Goal: Task Accomplishment & Management: Manage account settings

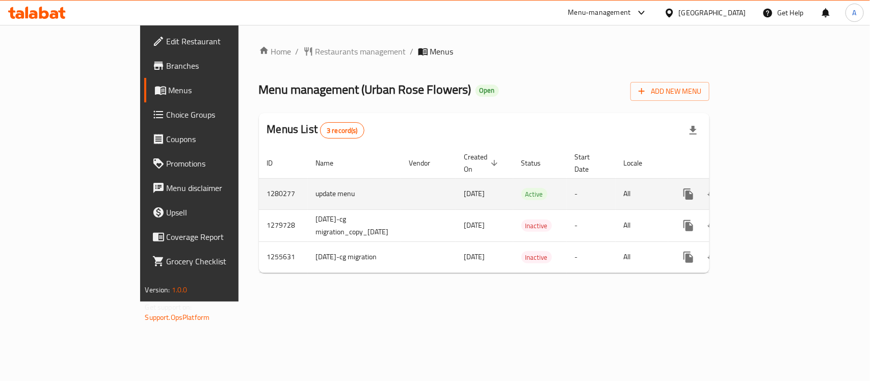
click at [768, 188] on icon "enhanced table" at bounding box center [761, 194] width 12 height 12
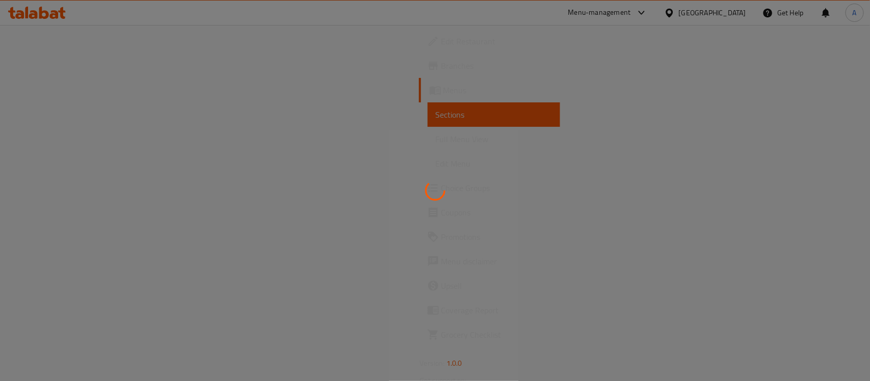
click at [595, 159] on div at bounding box center [435, 190] width 870 height 381
click at [579, 254] on div at bounding box center [435, 190] width 870 height 381
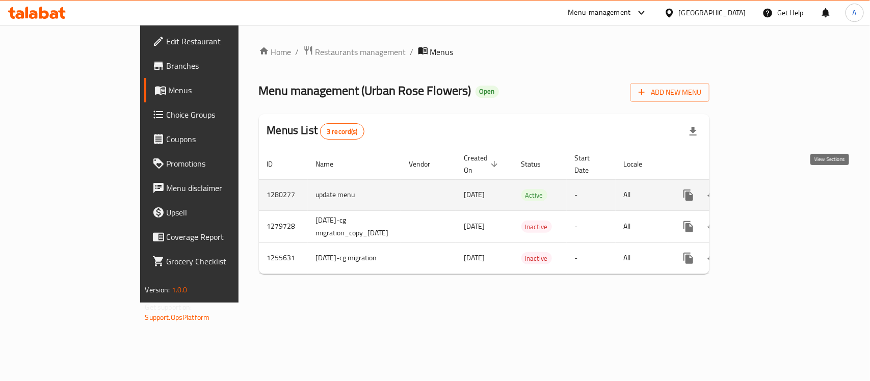
click at [768, 189] on icon "enhanced table" at bounding box center [761, 195] width 12 height 12
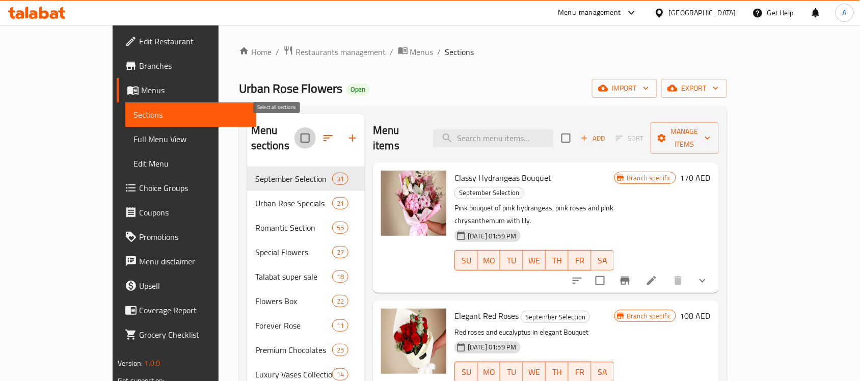
click at [294, 129] on input "checkbox" at bounding box center [304, 137] width 21 height 21
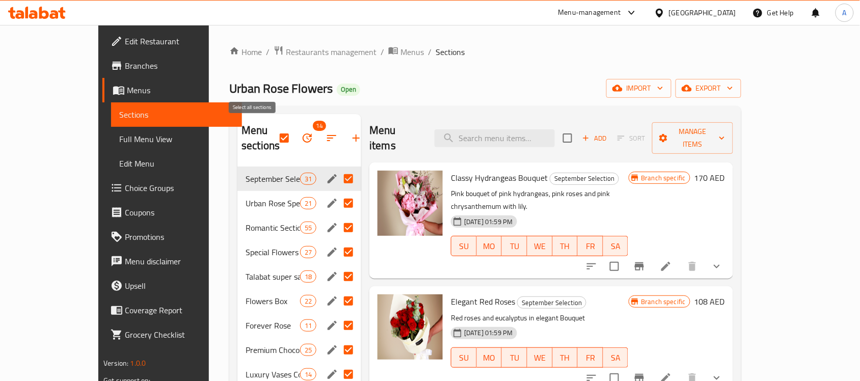
click at [274, 131] on input "checkbox" at bounding box center [284, 137] width 21 height 21
checkbox input "false"
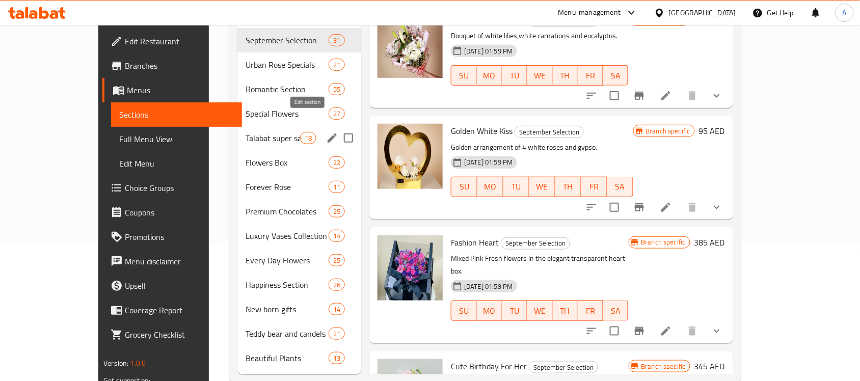
scroll to position [144, 0]
